Goal: Information Seeking & Learning: Learn about a topic

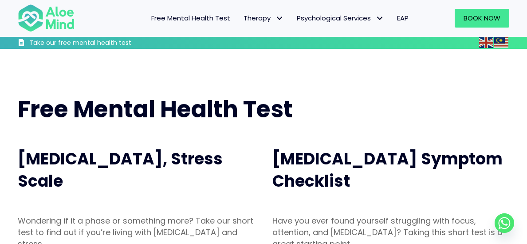
scroll to position [140, 0]
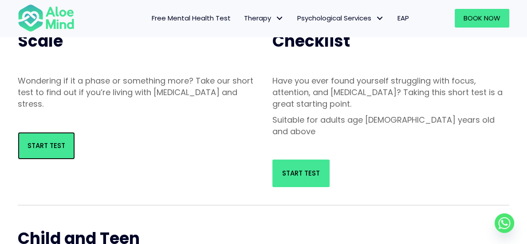
click at [61, 149] on span "Start Test" at bounding box center [47, 145] width 38 height 9
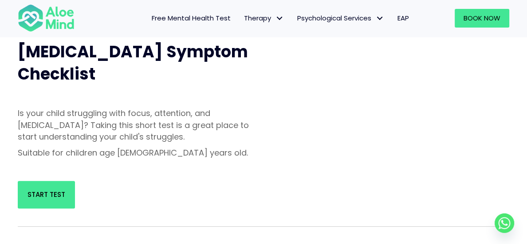
scroll to position [350, 0]
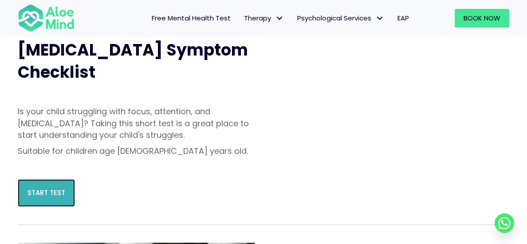
click at [52, 179] on link "Start Test" at bounding box center [46, 193] width 57 height 28
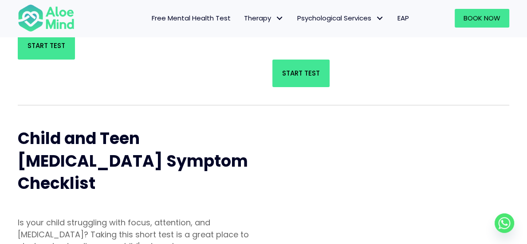
scroll to position [0, 0]
